Goal: Information Seeking & Learning: Learn about a topic

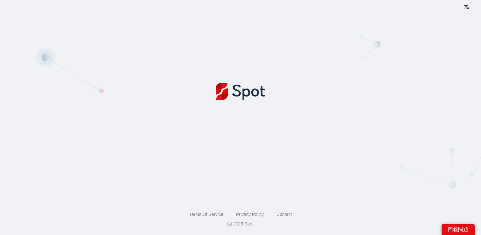
click at [248, 96] on img at bounding box center [240, 92] width 49 height 19
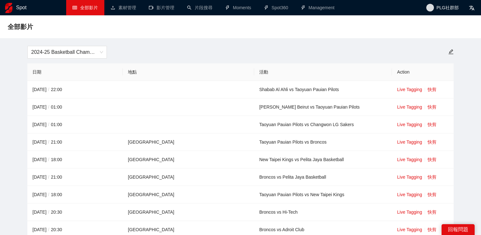
click at [91, 5] on span "全部影片" at bounding box center [89, 7] width 18 height 5
click at [89, 53] on span "2024-25 Basketball Champions League" at bounding box center [67, 52] width 72 height 12
